Goal: Share content: Share content

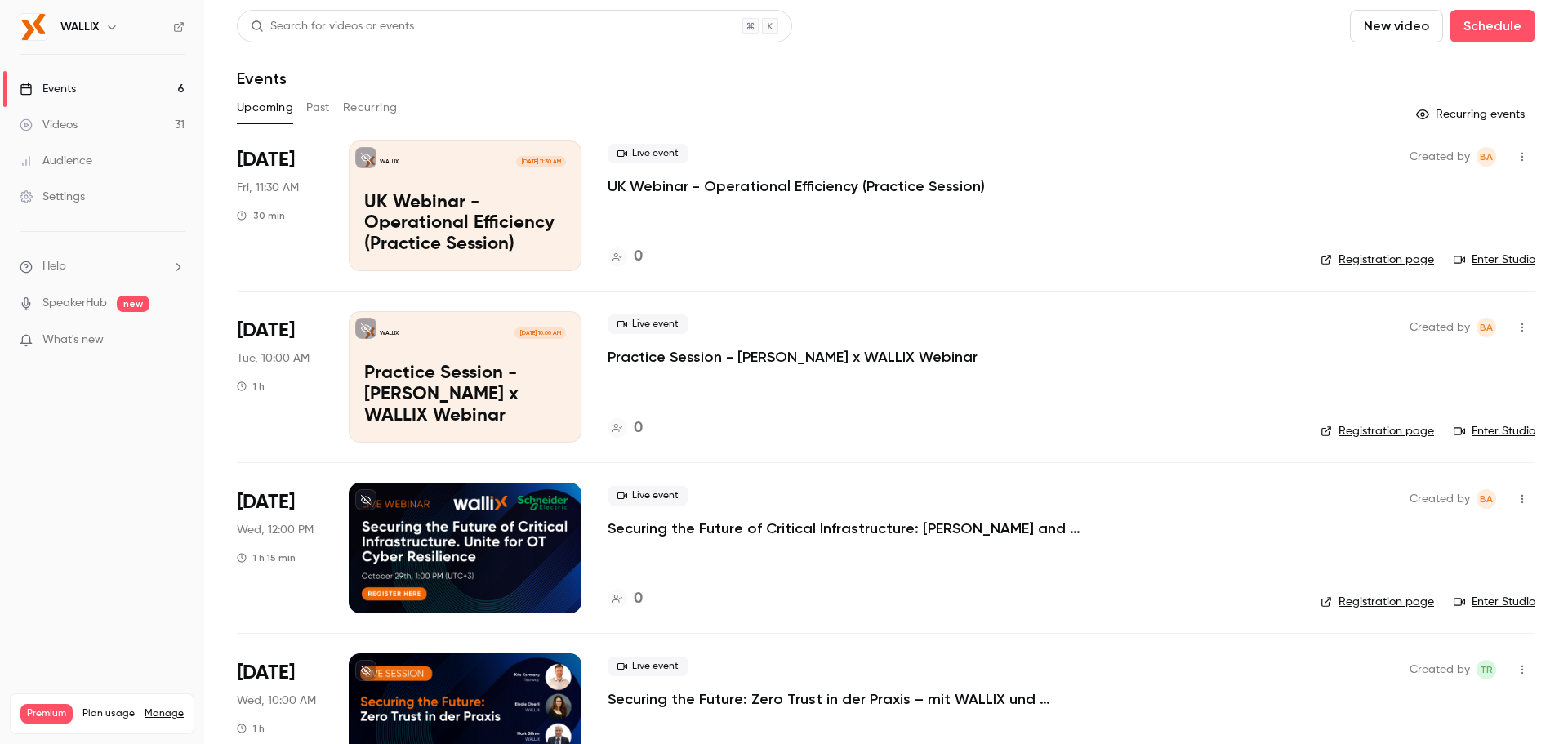
click at [95, 126] on link "Videos 31" at bounding box center [102, 125] width 204 height 36
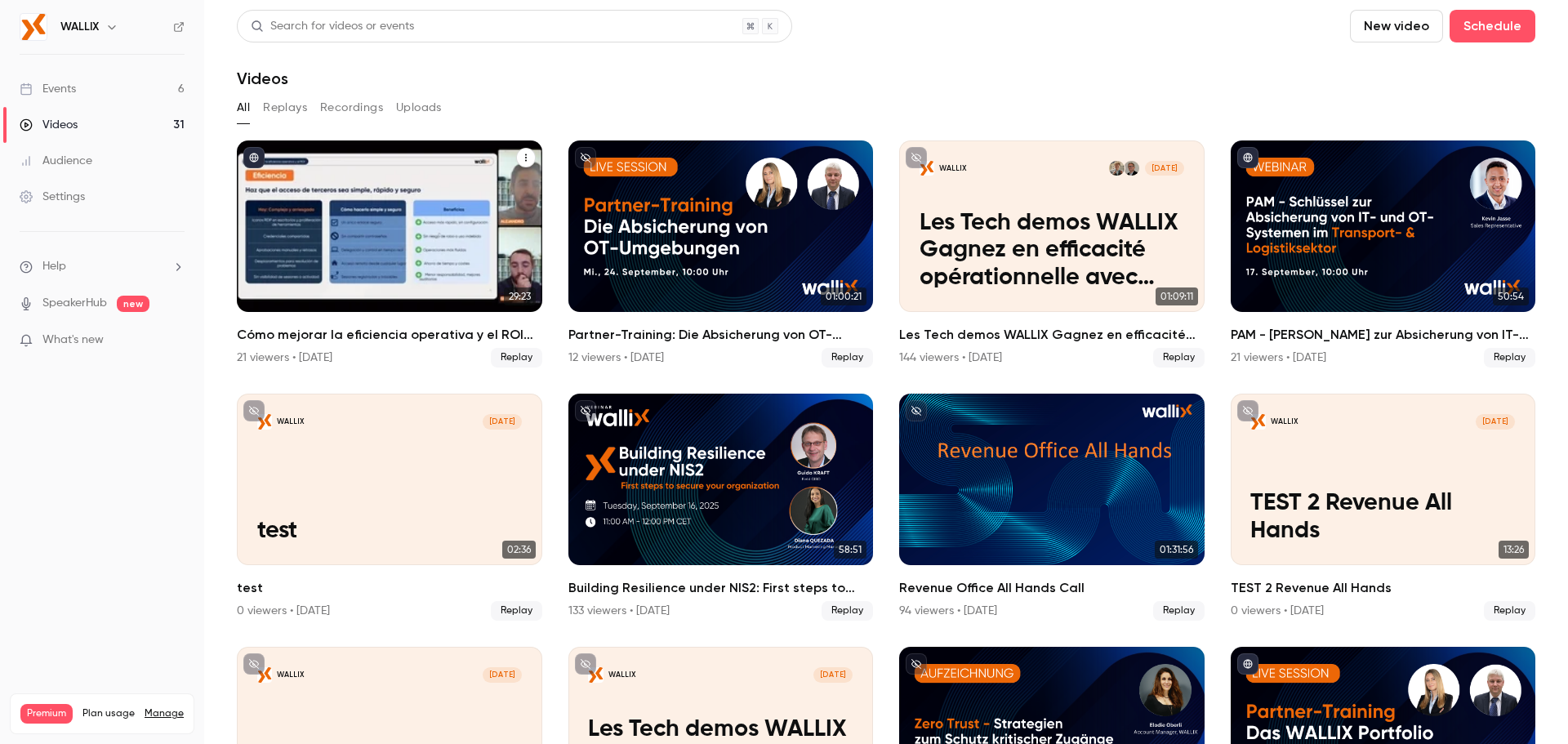
click at [468, 237] on div "Cómo mejorar la eficiencia operativa y el ROI simplificando los accesos" at bounding box center [389, 226] width 306 height 172
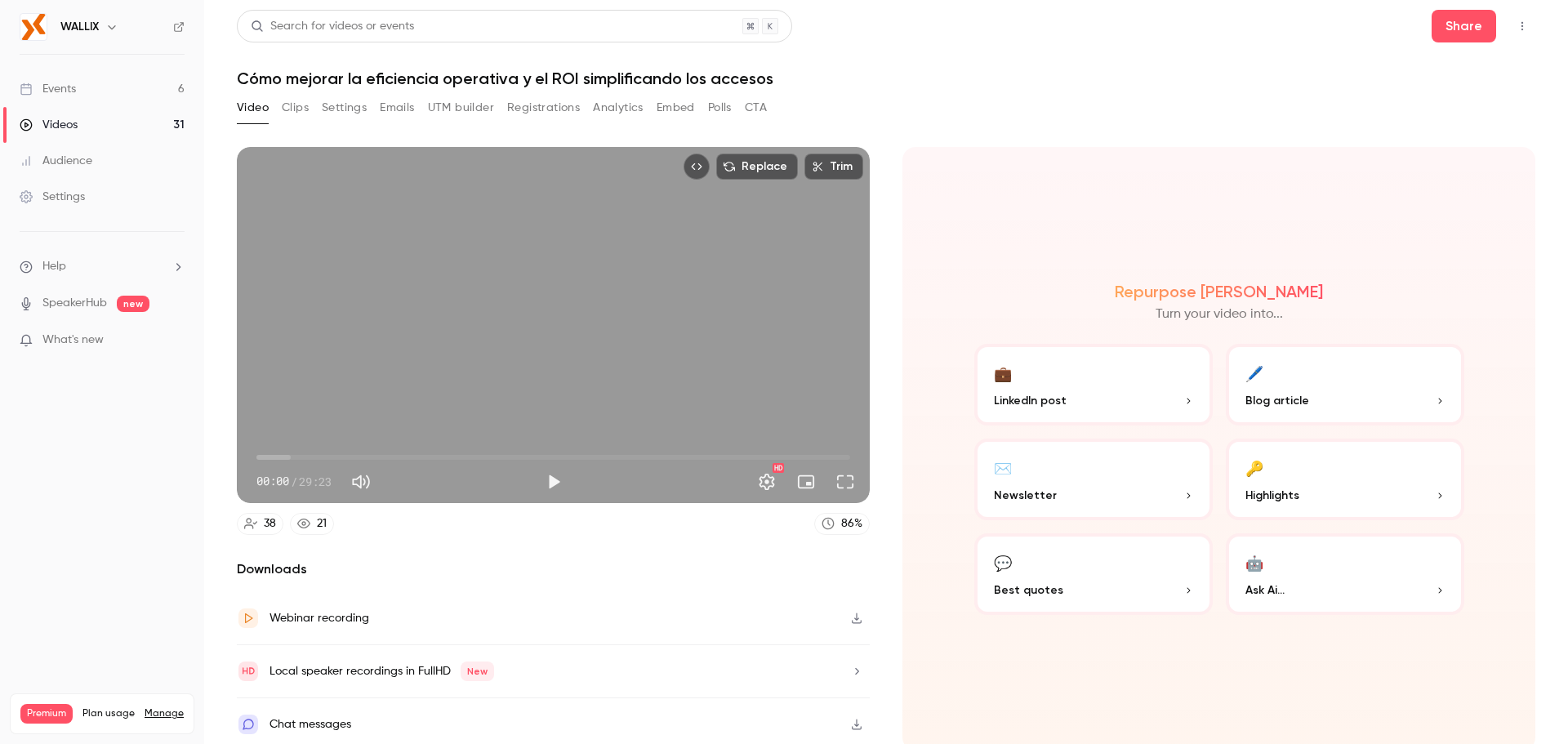
click at [88, 127] on link "Videos 31" at bounding box center [102, 125] width 204 height 36
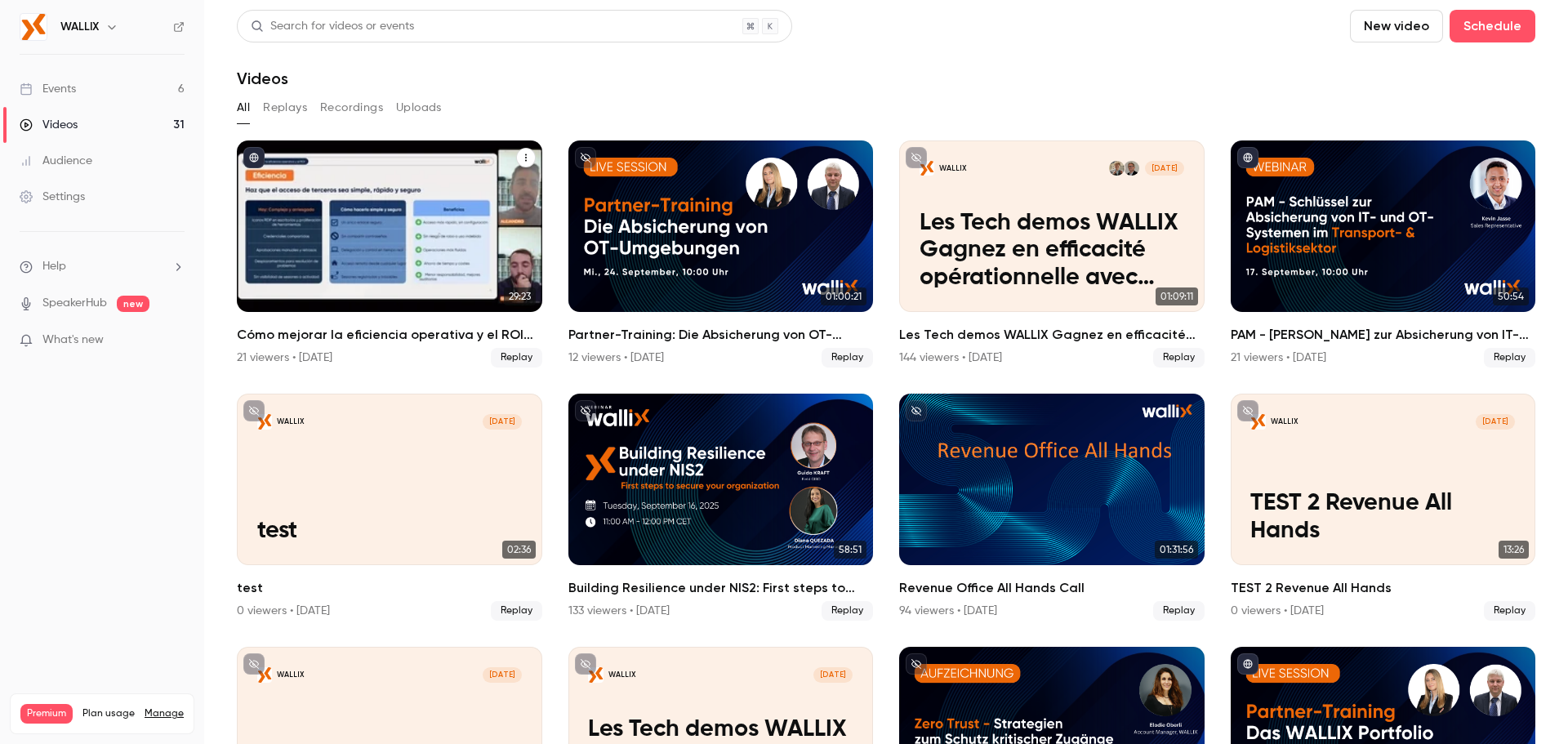
click at [525, 155] on icon "Cómo mejorar la eficiencia operativa y el ROI simplificando los accesos" at bounding box center [525, 157] width 10 height 10
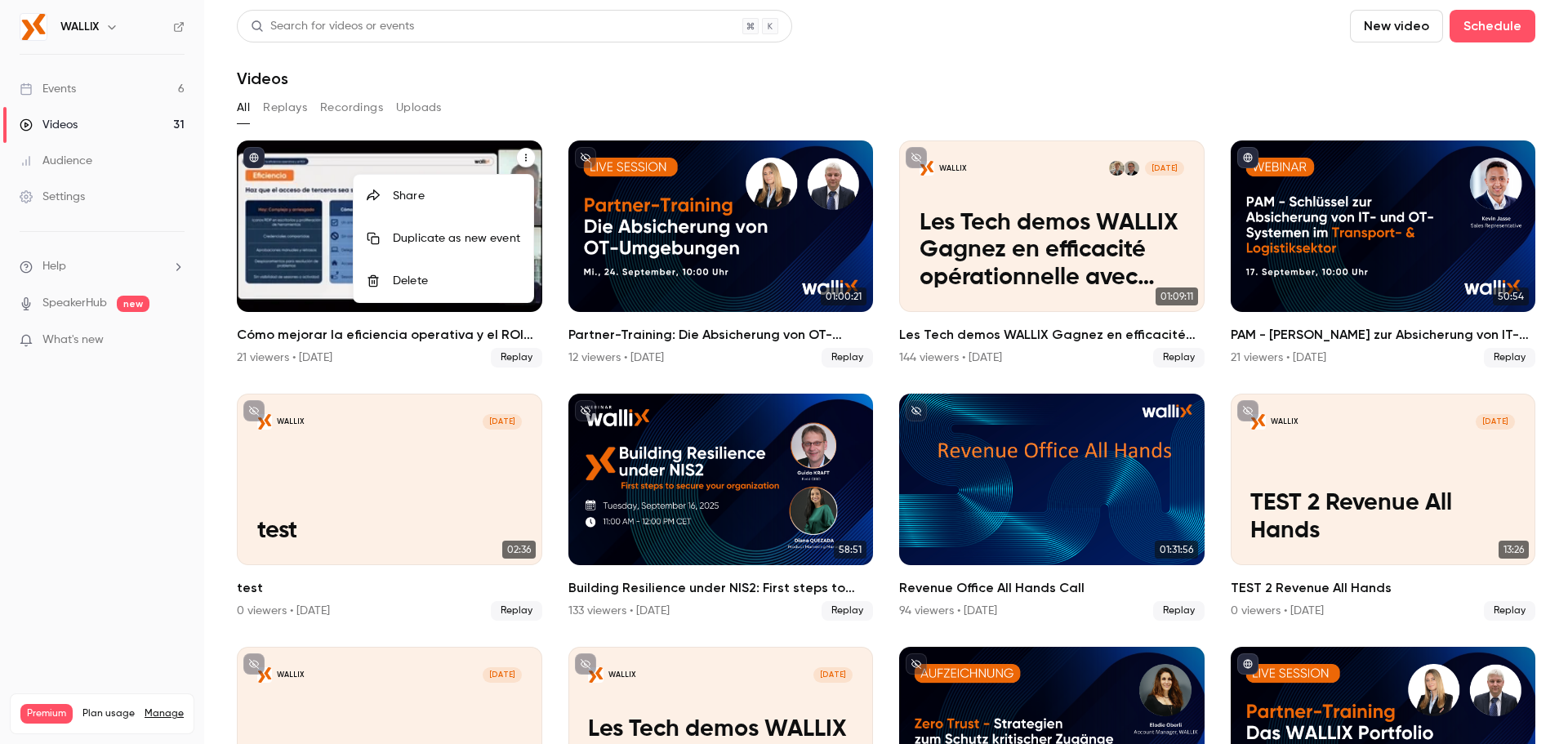
click at [434, 195] on div "Share" at bounding box center [456, 196] width 127 height 17
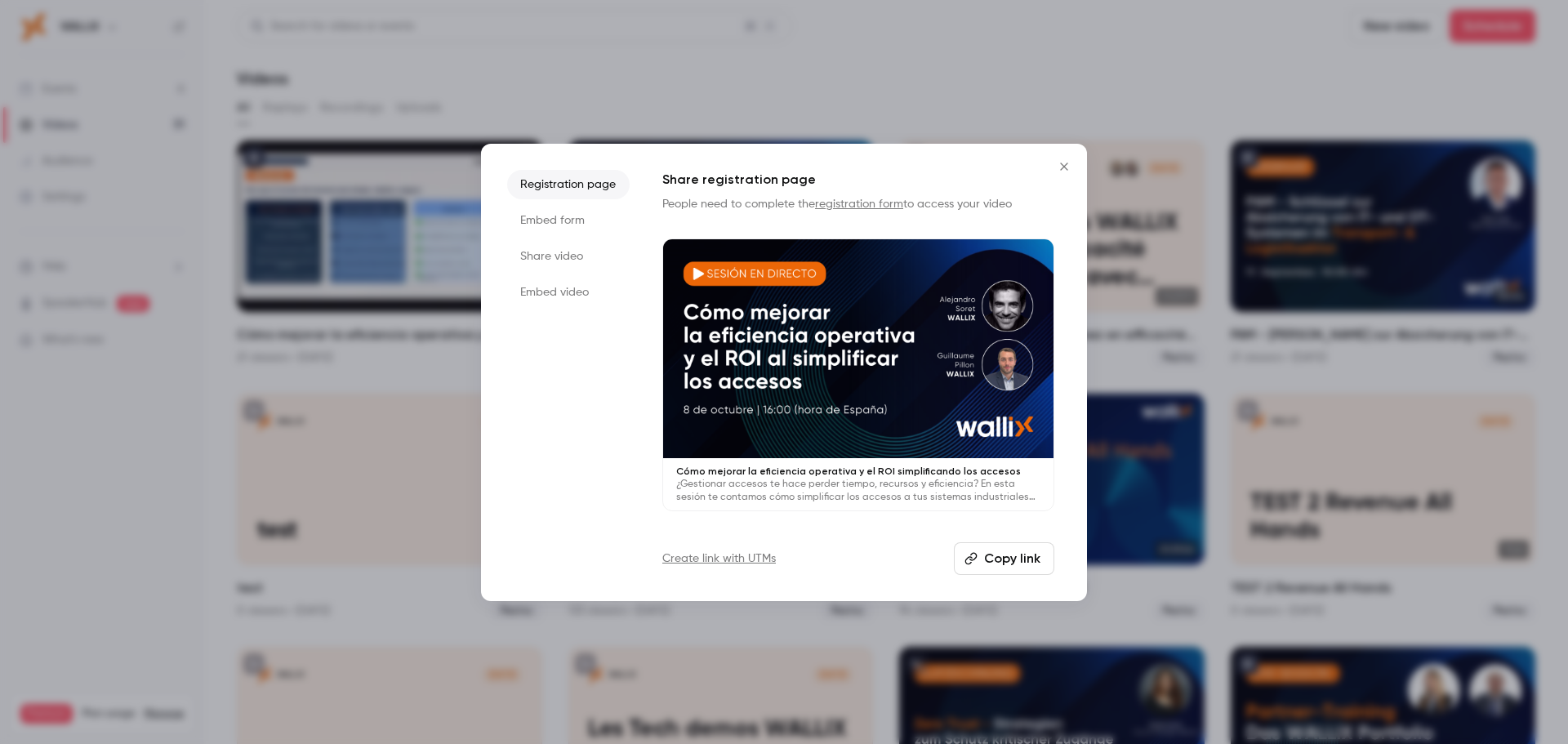
click at [568, 222] on li "Embed form" at bounding box center [568, 221] width 123 height 30
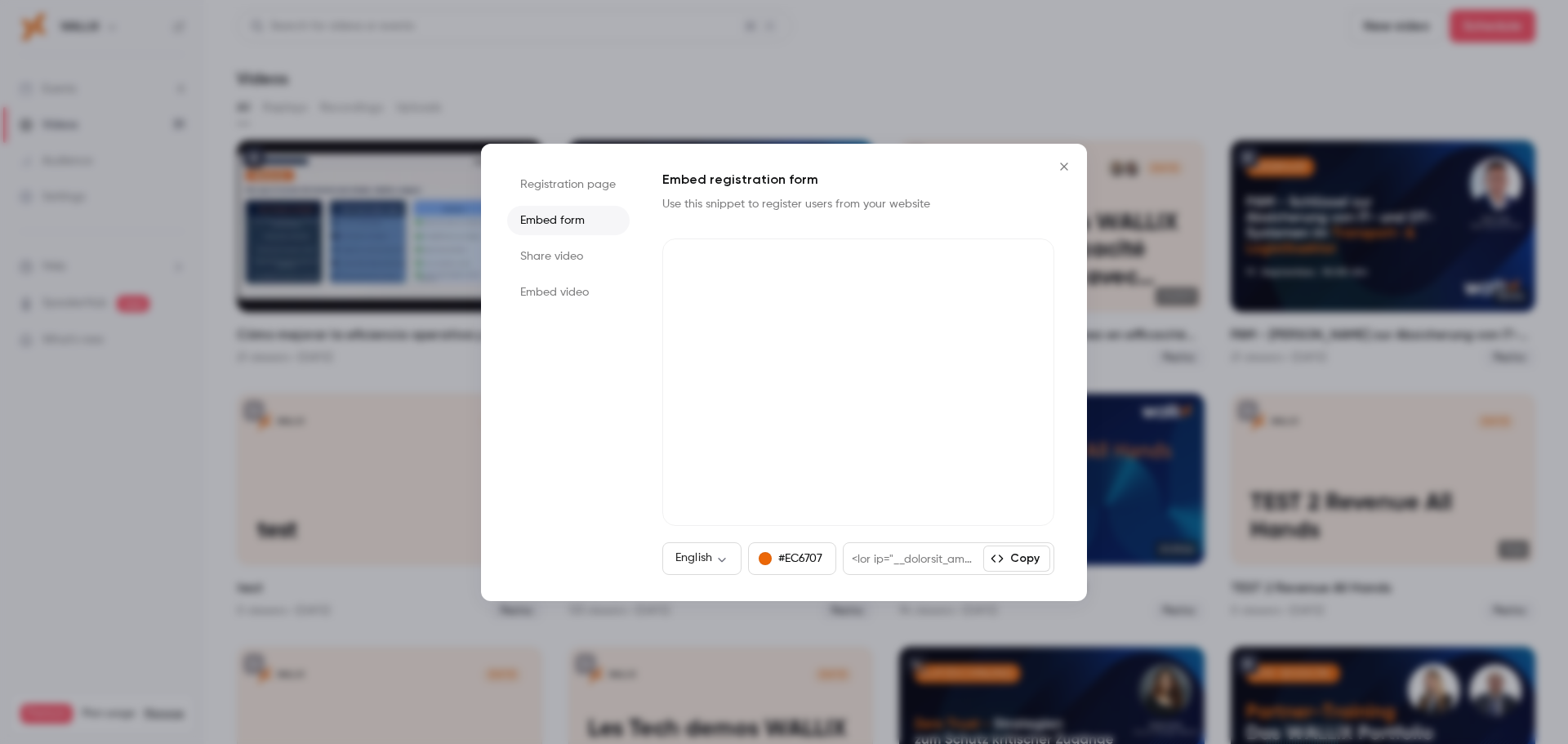
click at [571, 186] on li "Registration page" at bounding box center [568, 185] width 123 height 30
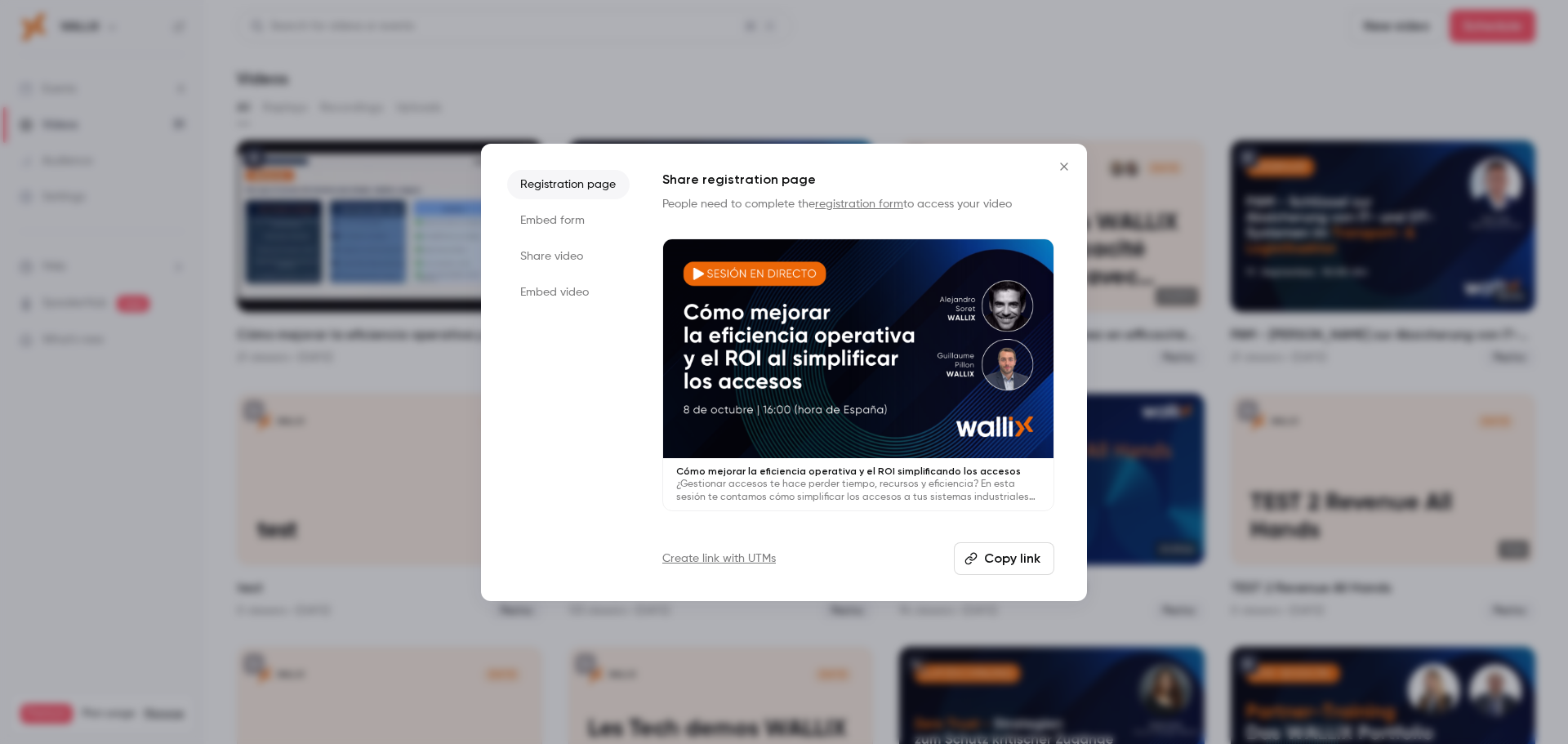
click at [563, 306] on li "Embed video" at bounding box center [568, 293] width 123 height 30
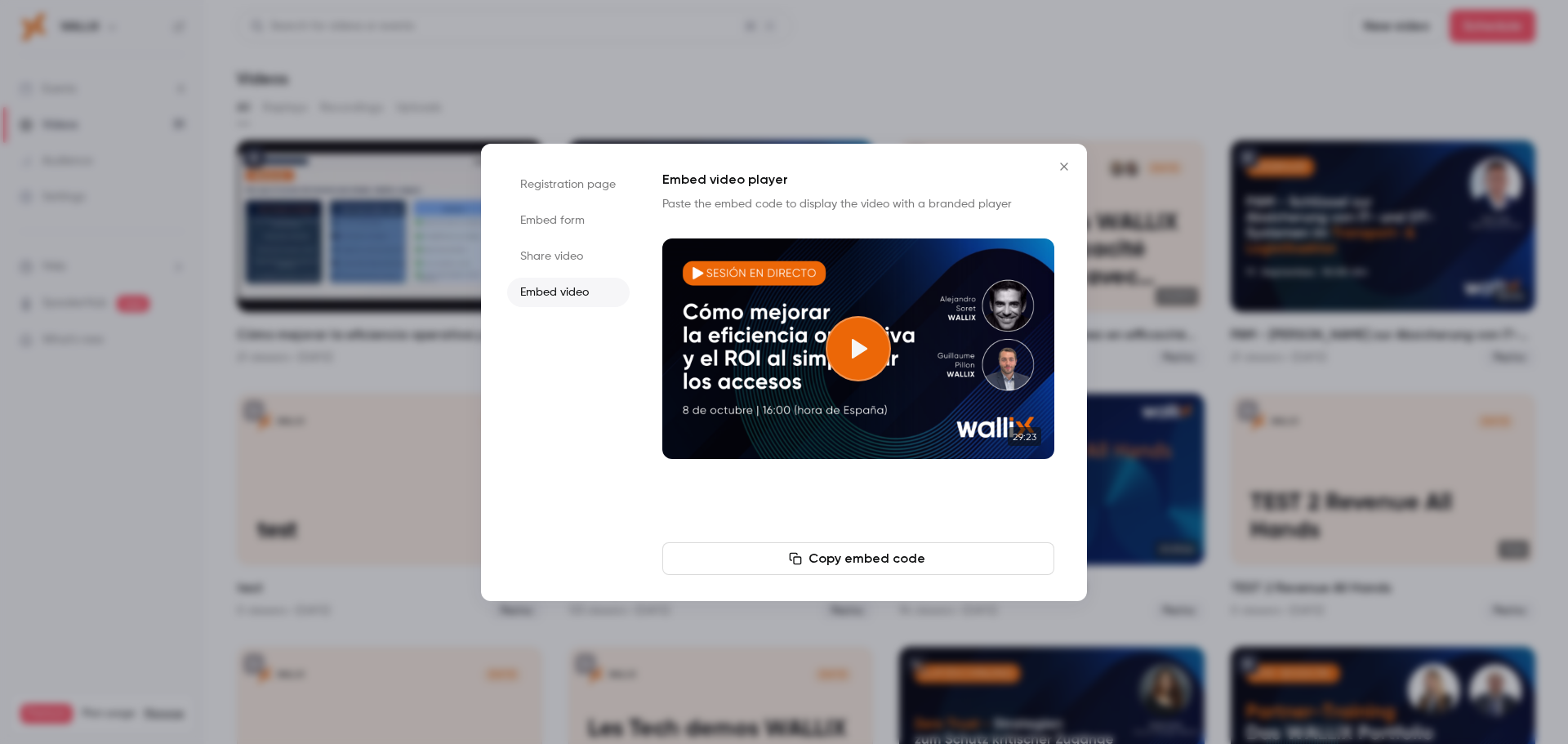
click at [872, 566] on button "Copy embed code" at bounding box center [858, 558] width 392 height 32
click at [555, 223] on li "Embed form" at bounding box center [568, 221] width 123 height 30
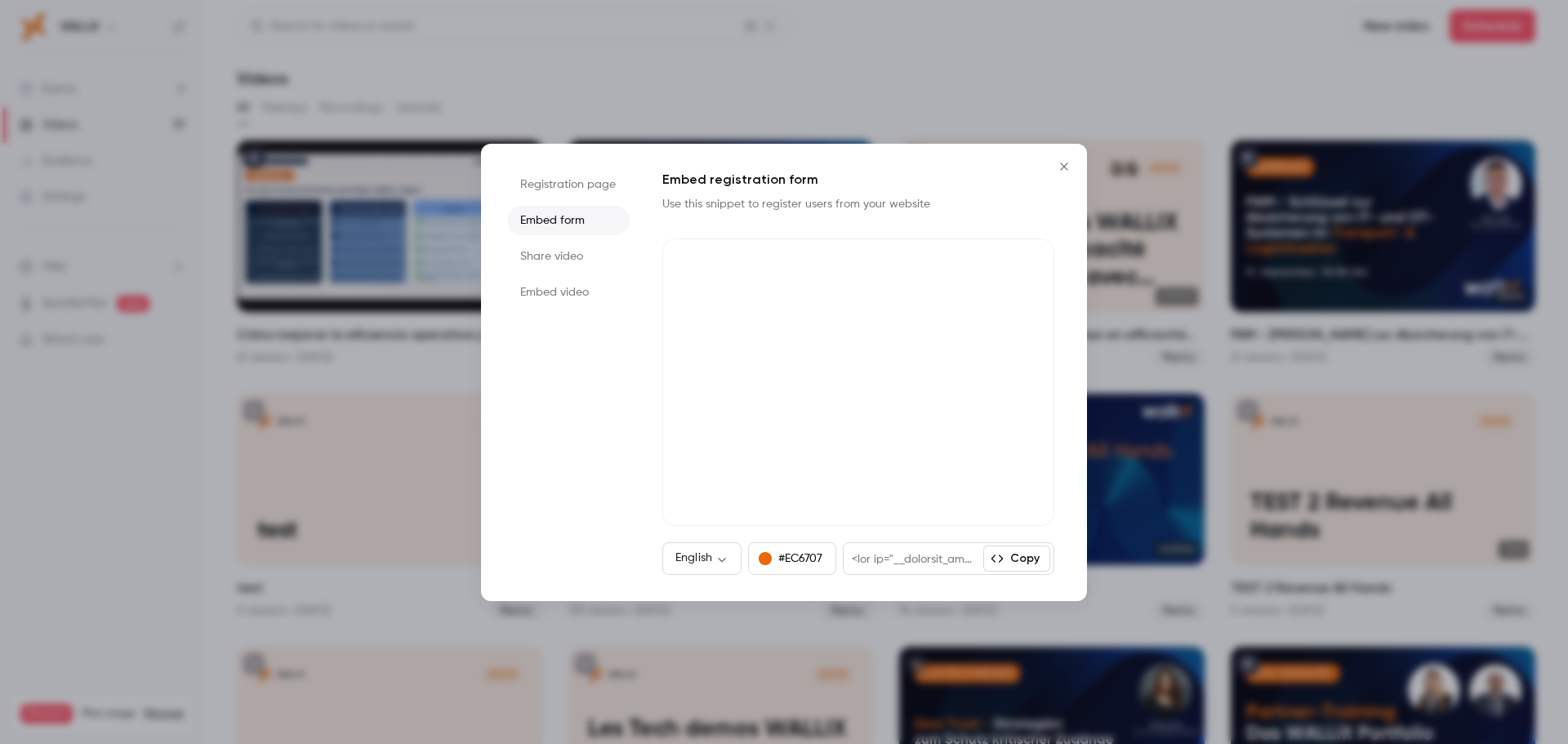
click at [555, 186] on li "Registration page" at bounding box center [568, 185] width 123 height 30
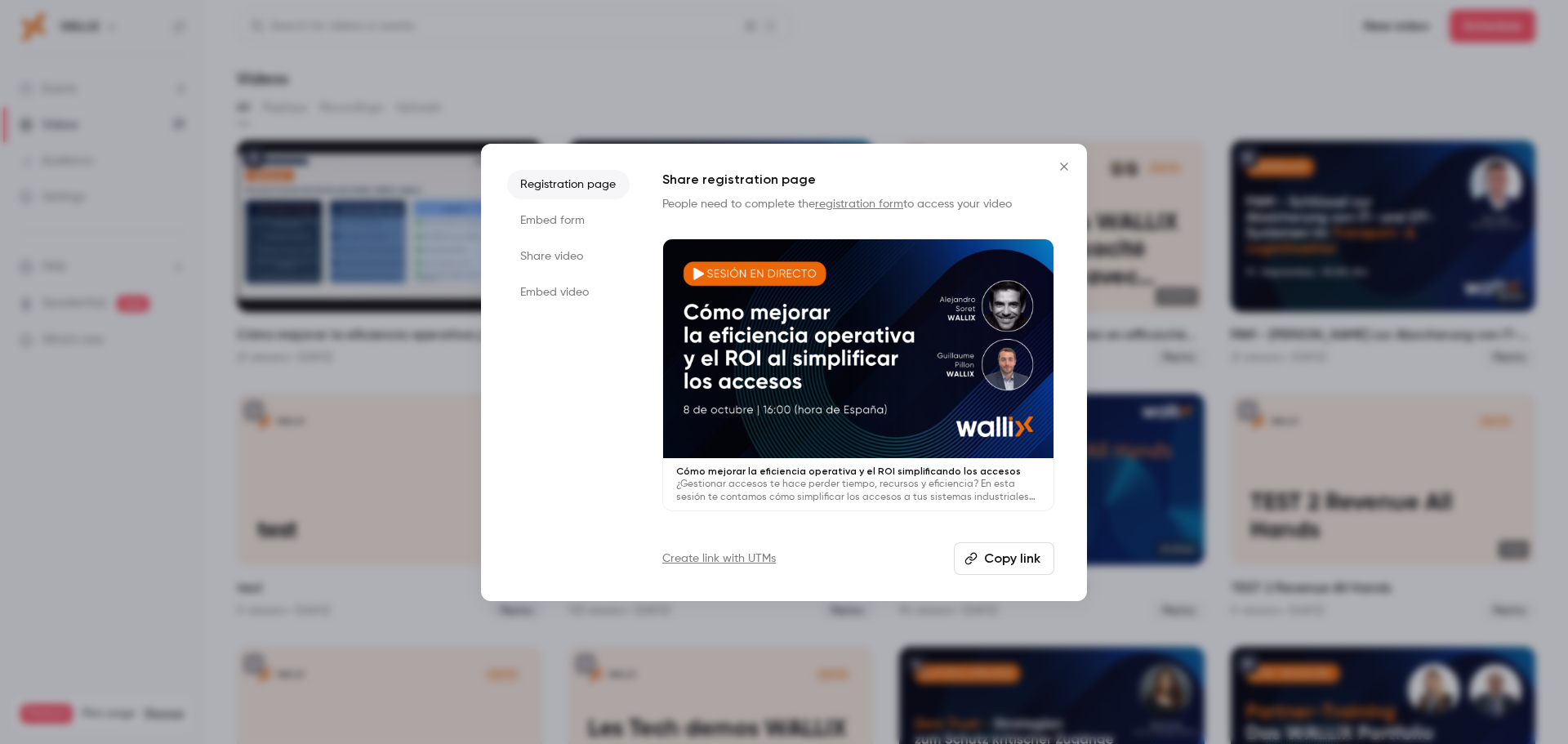
click at [1019, 560] on button "Copy link" at bounding box center [1004, 558] width 101 height 32
